Goal: Task Accomplishment & Management: Manage account settings

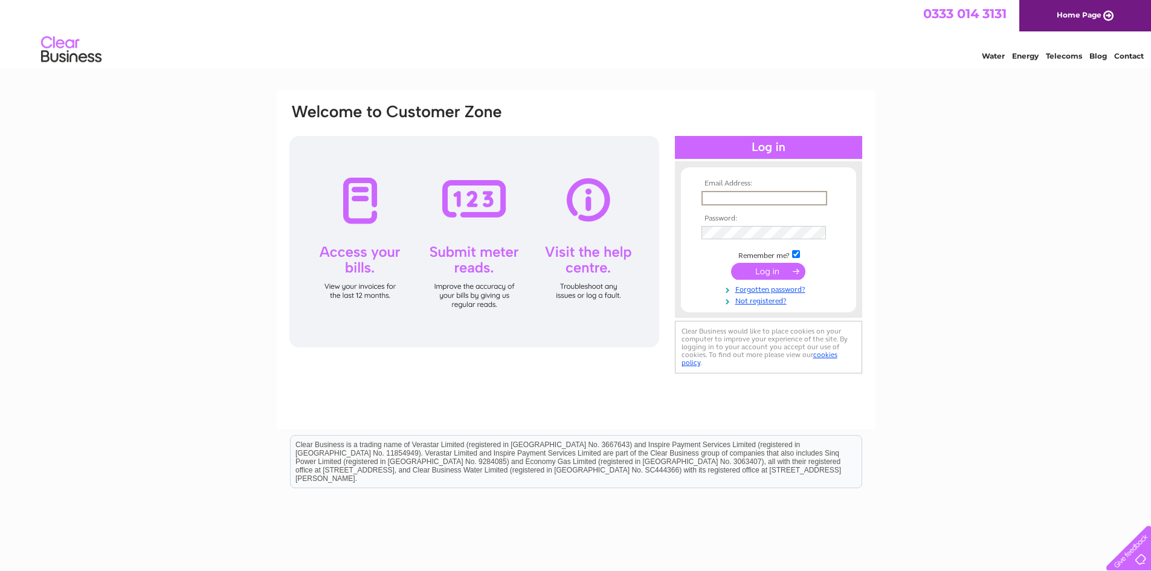
drag, startPoint x: 714, startPoint y: 196, endPoint x: 720, endPoint y: 197, distance: 6.1
click at [714, 196] on input "text" at bounding box center [764, 198] width 126 height 14
type input "dhautosprayersltd@gmail.com"
click at [785, 269] on input "submit" at bounding box center [768, 271] width 74 height 17
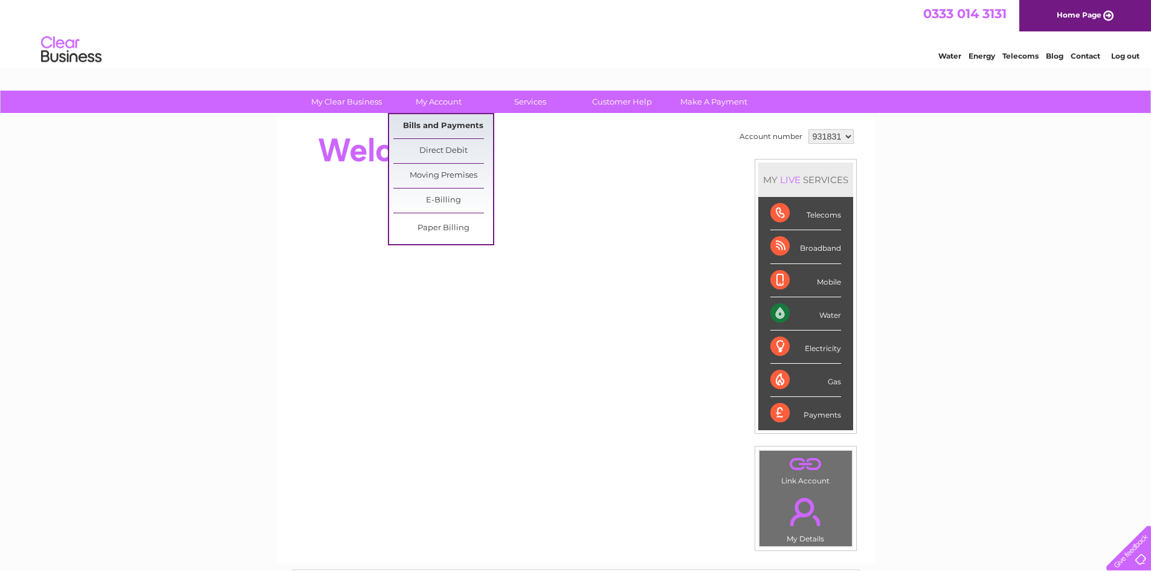
click at [428, 125] on link "Bills and Payments" at bounding box center [443, 126] width 100 height 24
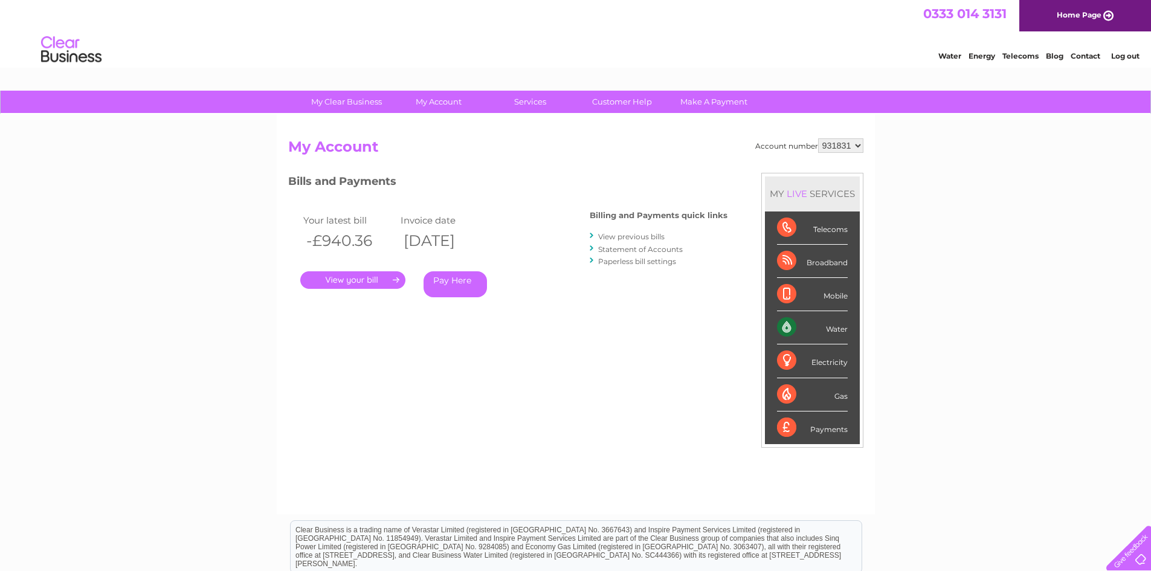
click at [357, 277] on link "." at bounding box center [352, 280] width 105 height 18
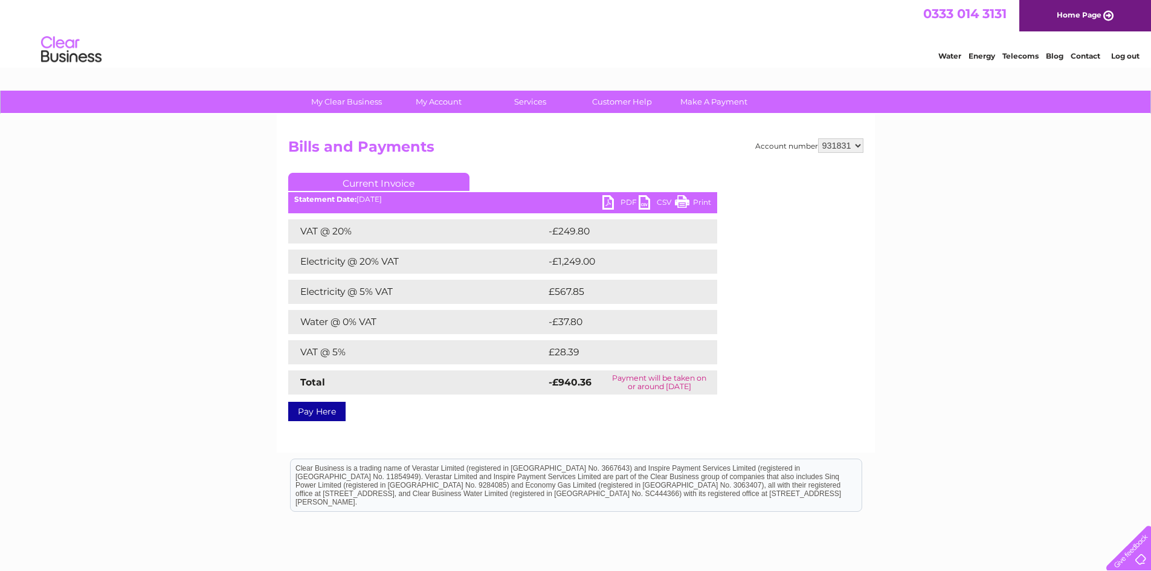
click at [606, 201] on link "PDF" at bounding box center [620, 204] width 36 height 18
